Goal: Information Seeking & Learning: Learn about a topic

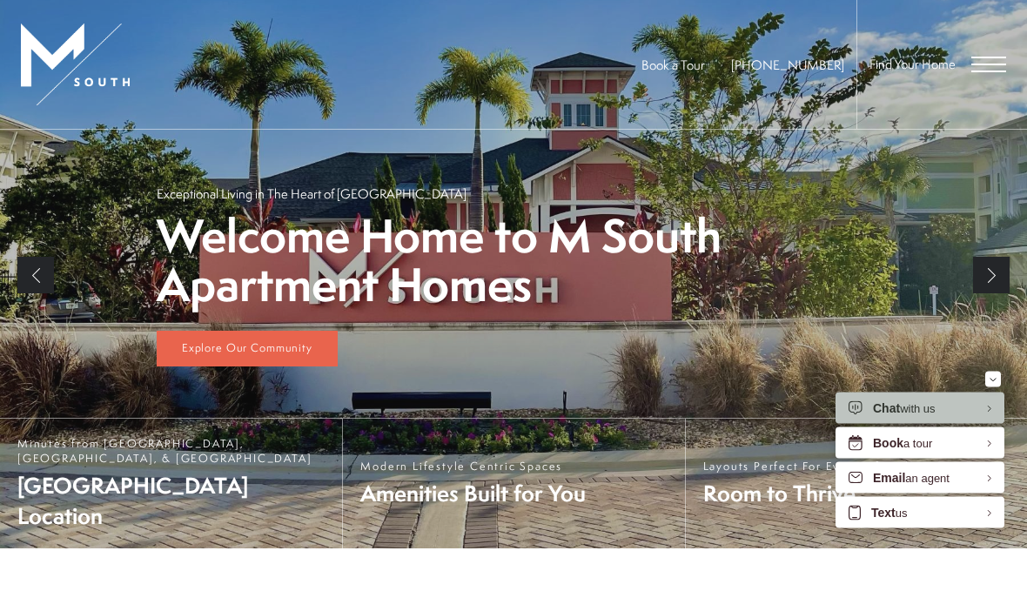
scroll to position [286, 0]
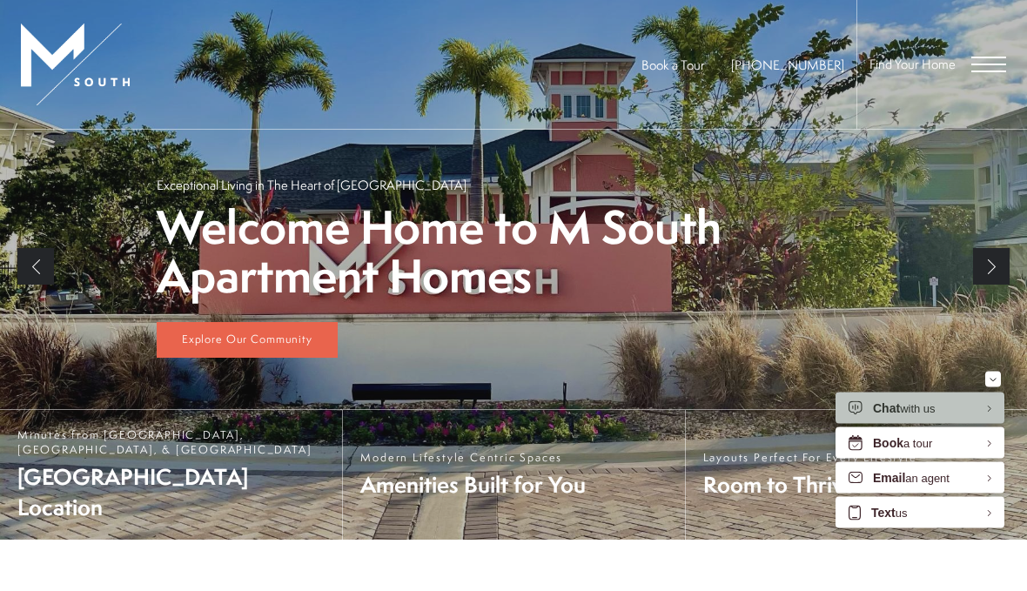
click at [980, 71] on span "Open Menu" at bounding box center [989, 72] width 35 height 2
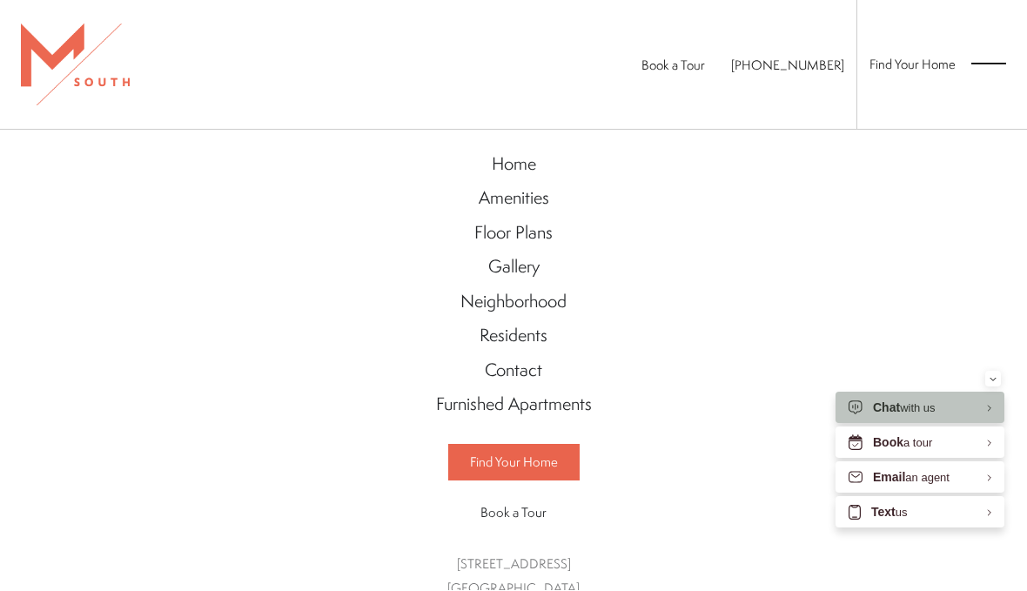
click at [543, 240] on span "Floor Plans" at bounding box center [514, 233] width 78 height 24
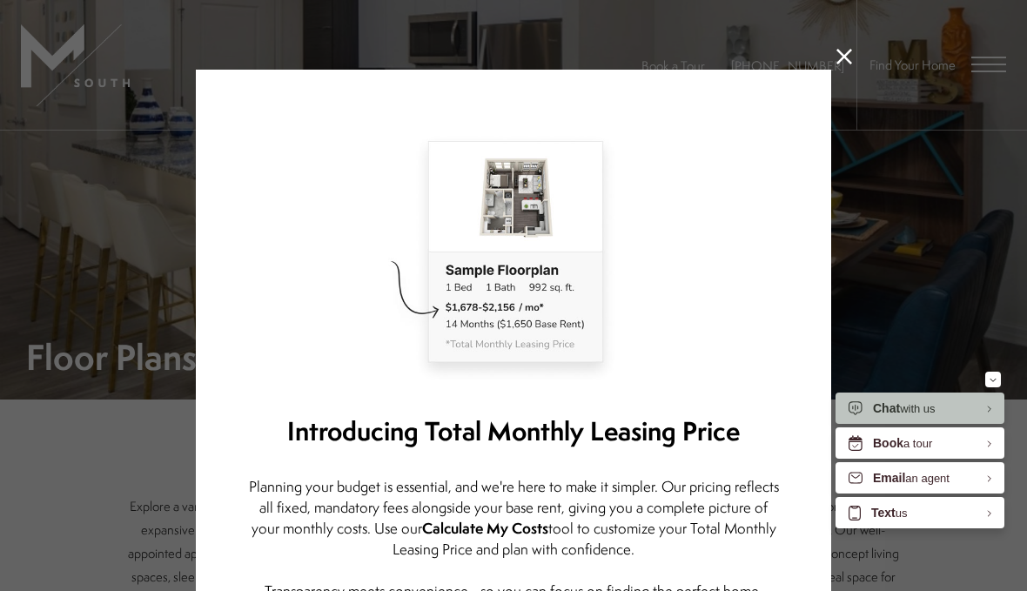
click at [851, 60] on icon at bounding box center [845, 57] width 16 height 16
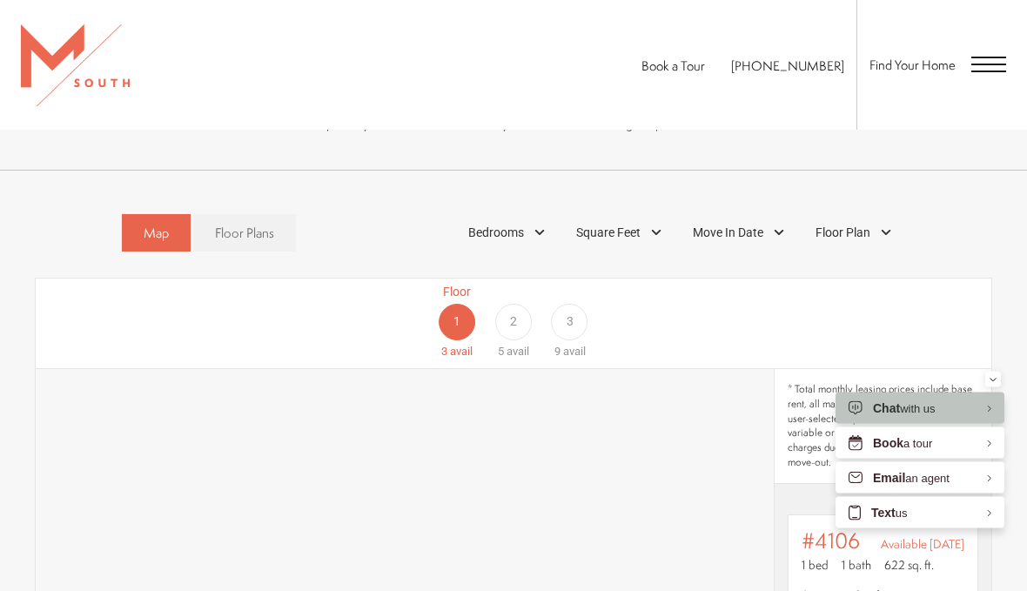
scroll to position [704, 0]
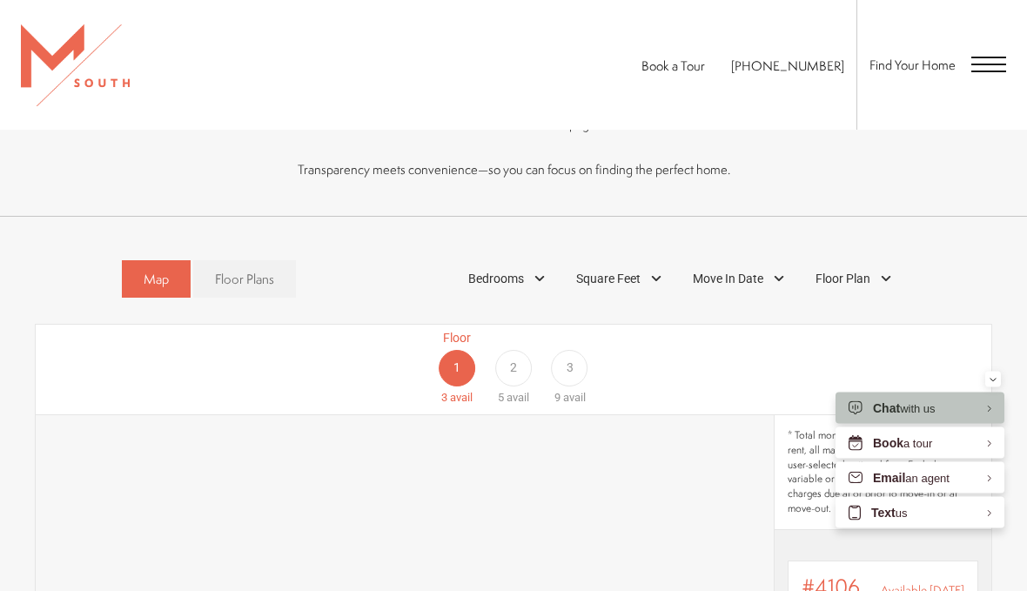
click at [541, 282] on div "Bedrooms" at bounding box center [509, 280] width 99 height 30
click at [455, 354] on span "2 Bedroom" at bounding box center [476, 358] width 87 height 19
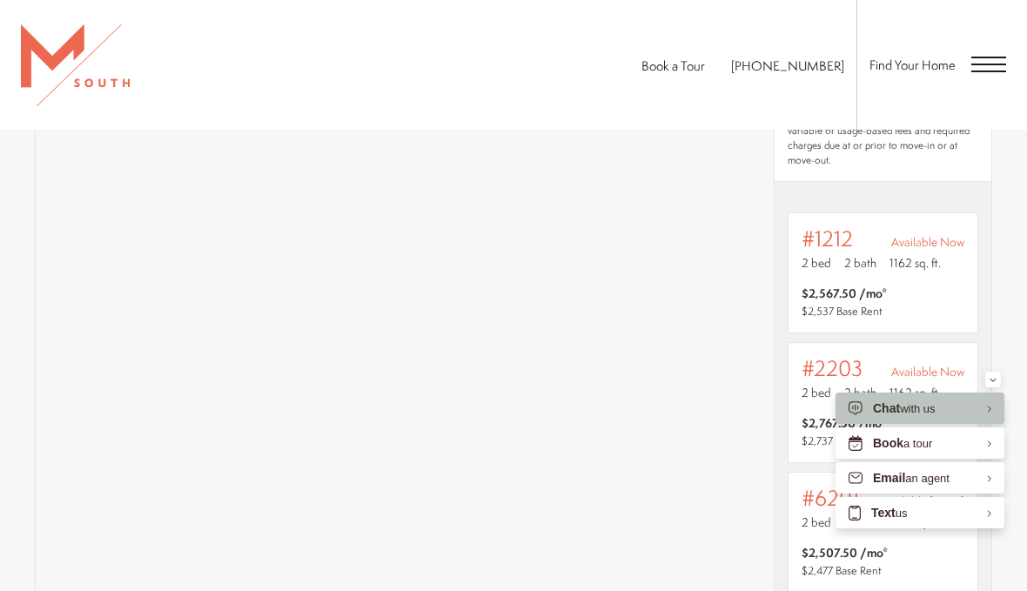
scroll to position [1090, 0]
click at [844, 246] on span "#1212" at bounding box center [827, 240] width 51 height 24
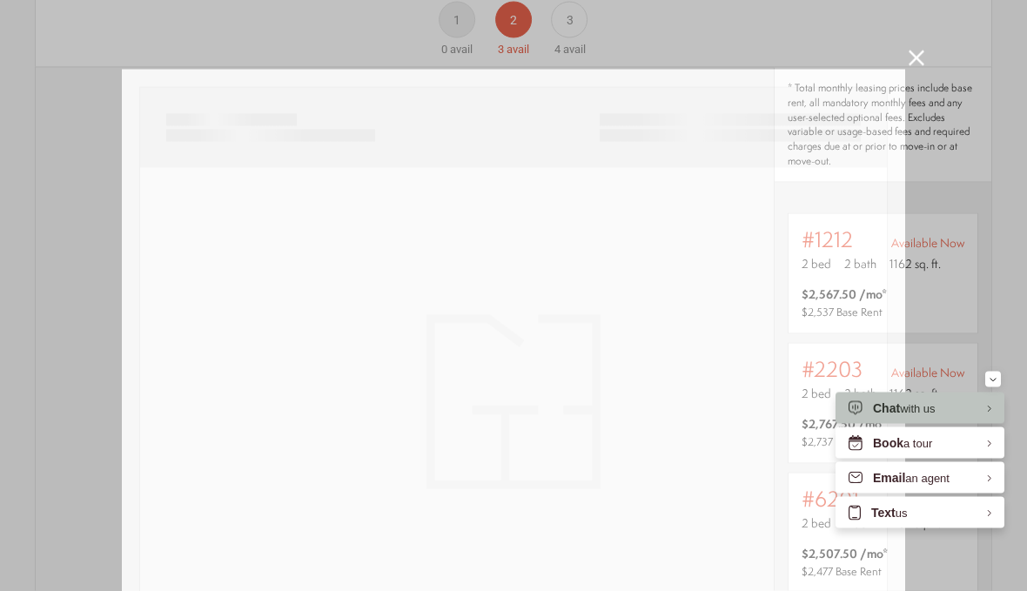
scroll to position [0, 0]
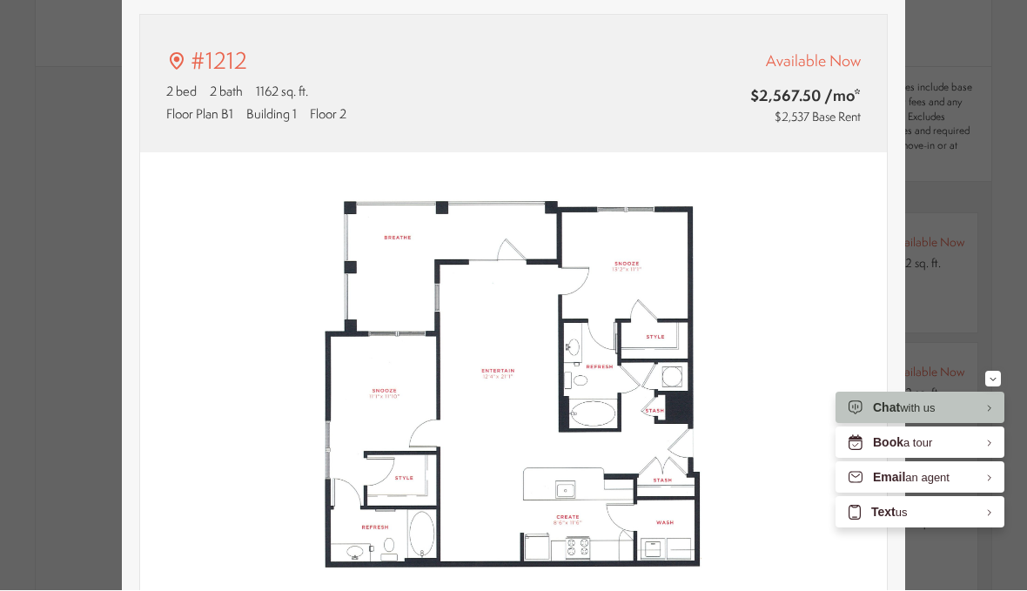
type input "**********"
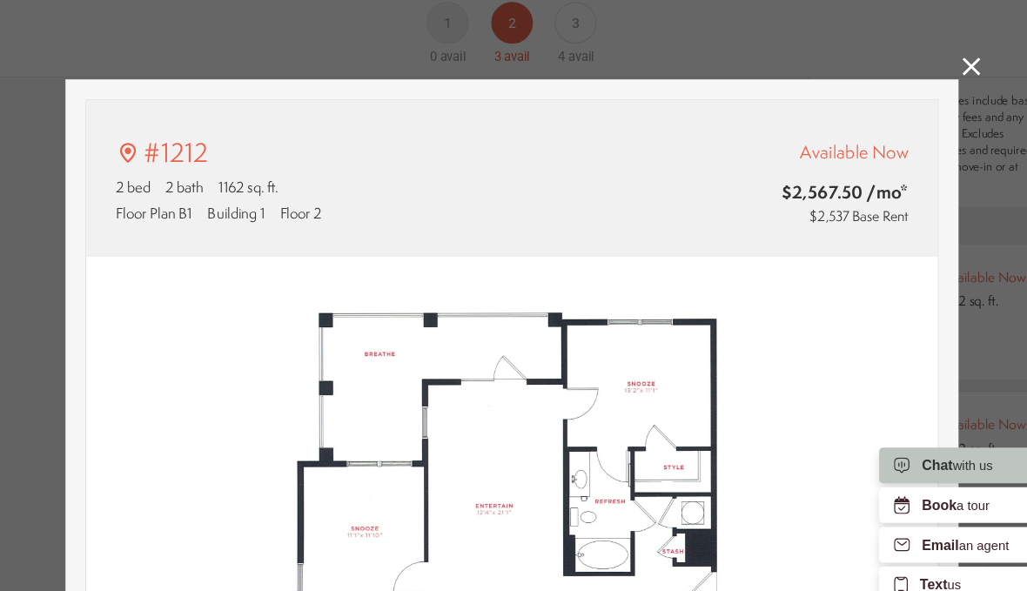
click at [909, 62] on icon at bounding box center [917, 59] width 16 height 16
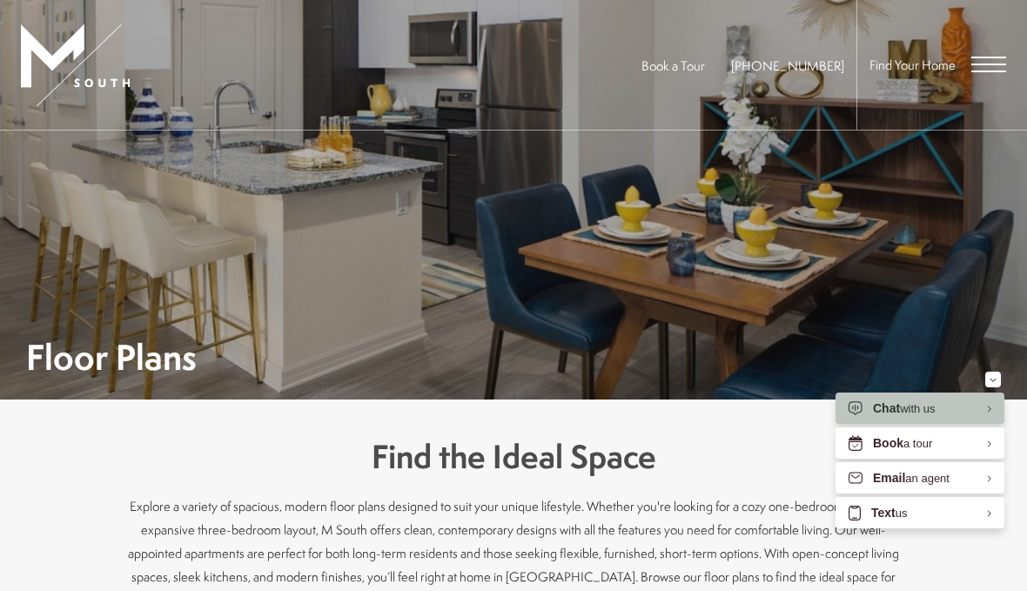
click at [982, 70] on span "Open Menu" at bounding box center [989, 65] width 35 height 16
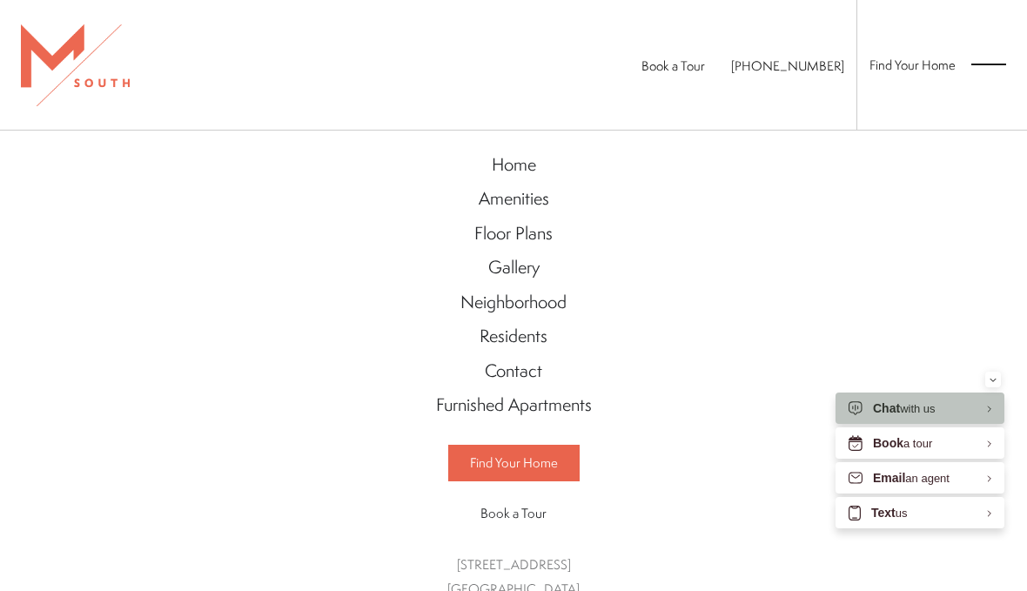
click at [531, 270] on span "Gallery" at bounding box center [513, 267] width 51 height 24
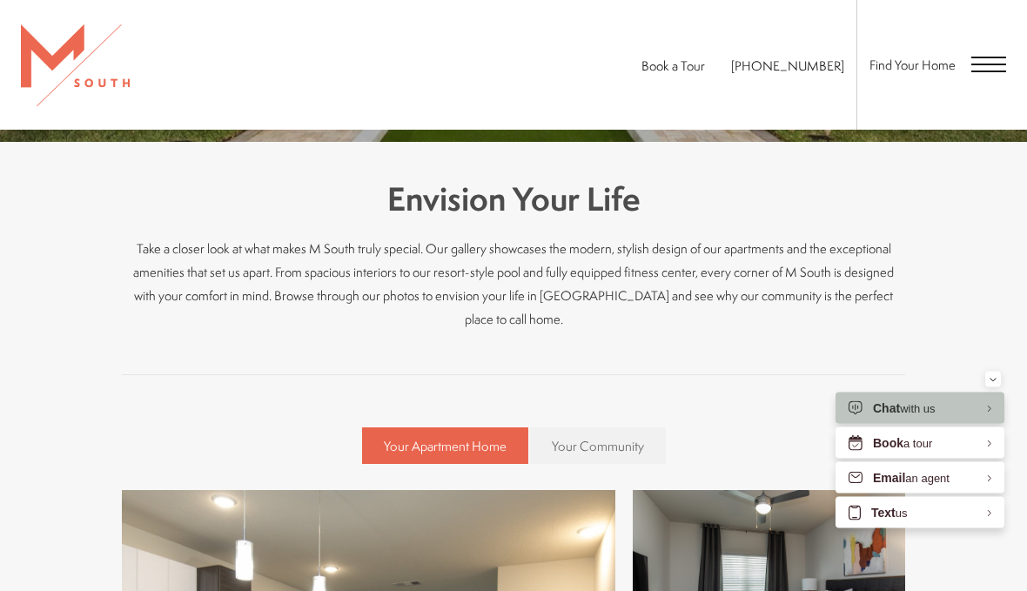
scroll to position [259, 0]
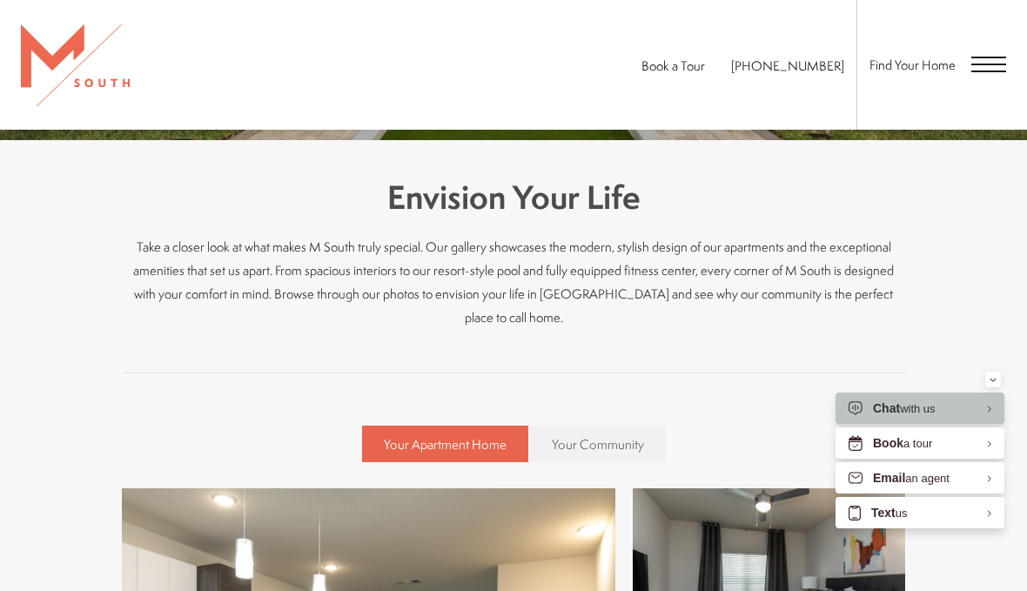
click at [1000, 387] on button "Minimize" at bounding box center [994, 380] width 16 height 16
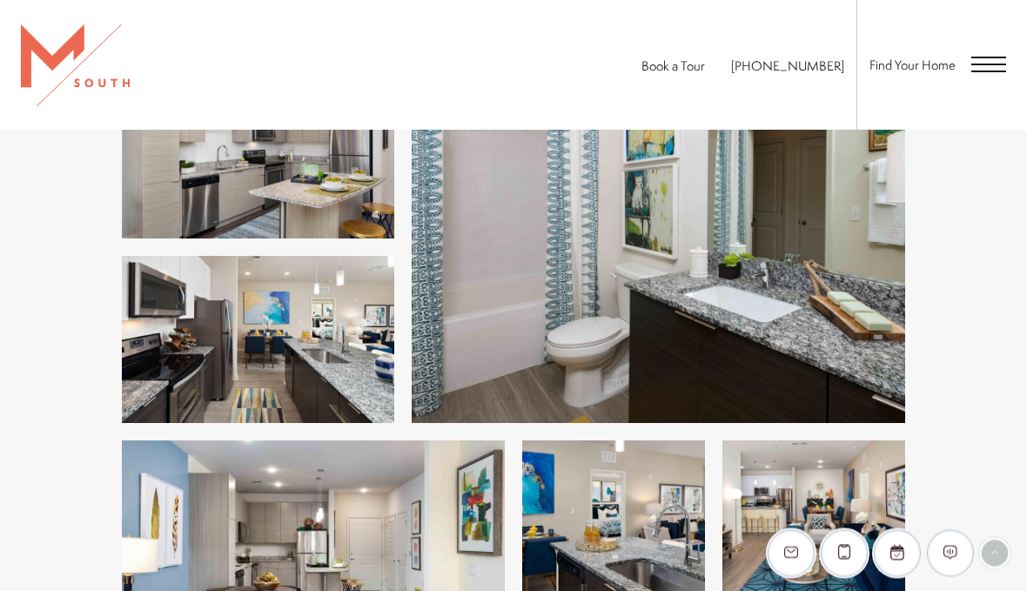
scroll to position [2068, 0]
